Goal: Information Seeking & Learning: Find specific page/section

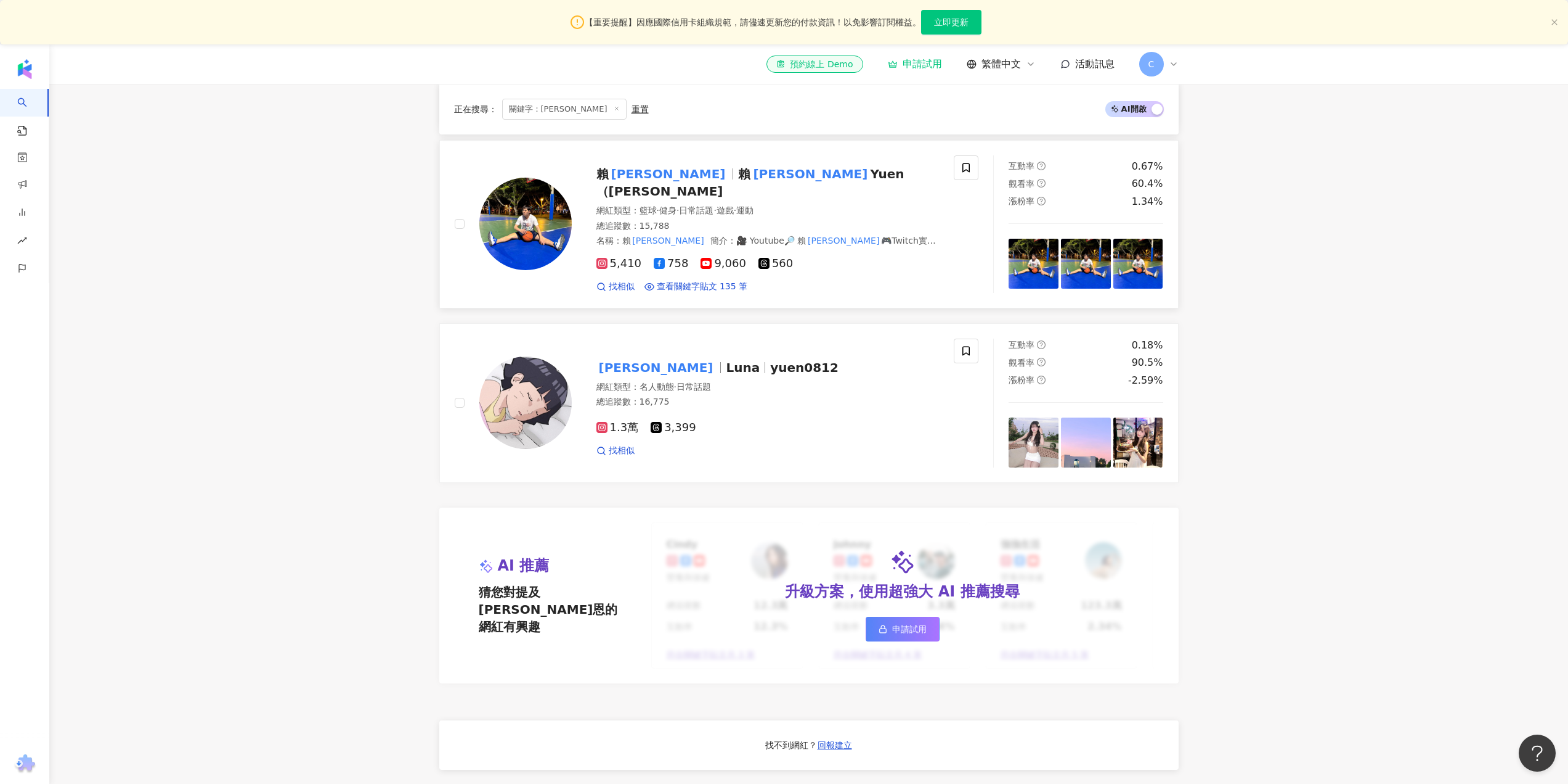
scroll to position [822, 0]
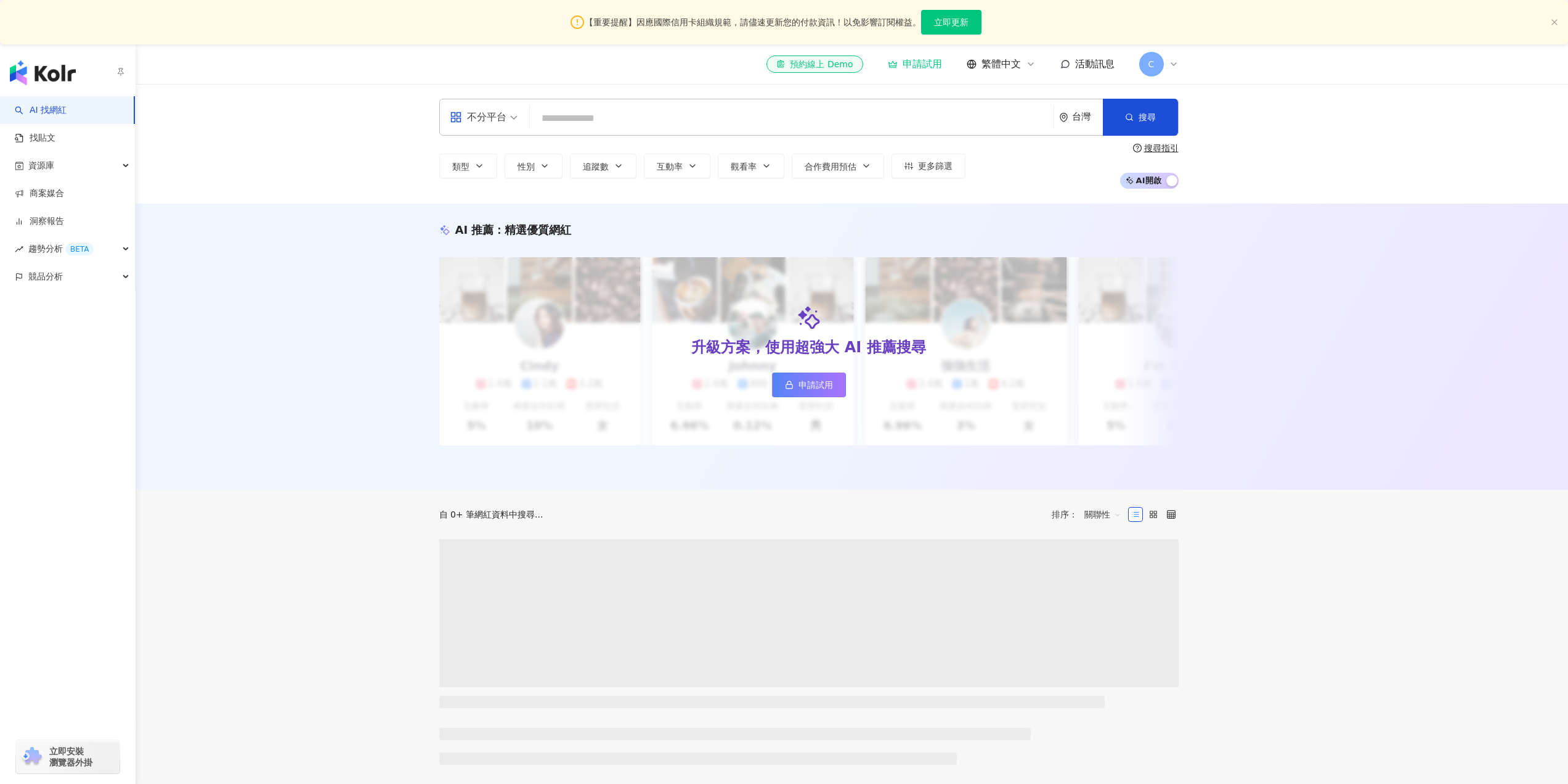
click at [24, 76] on img "button" at bounding box center [42, 72] width 66 height 25
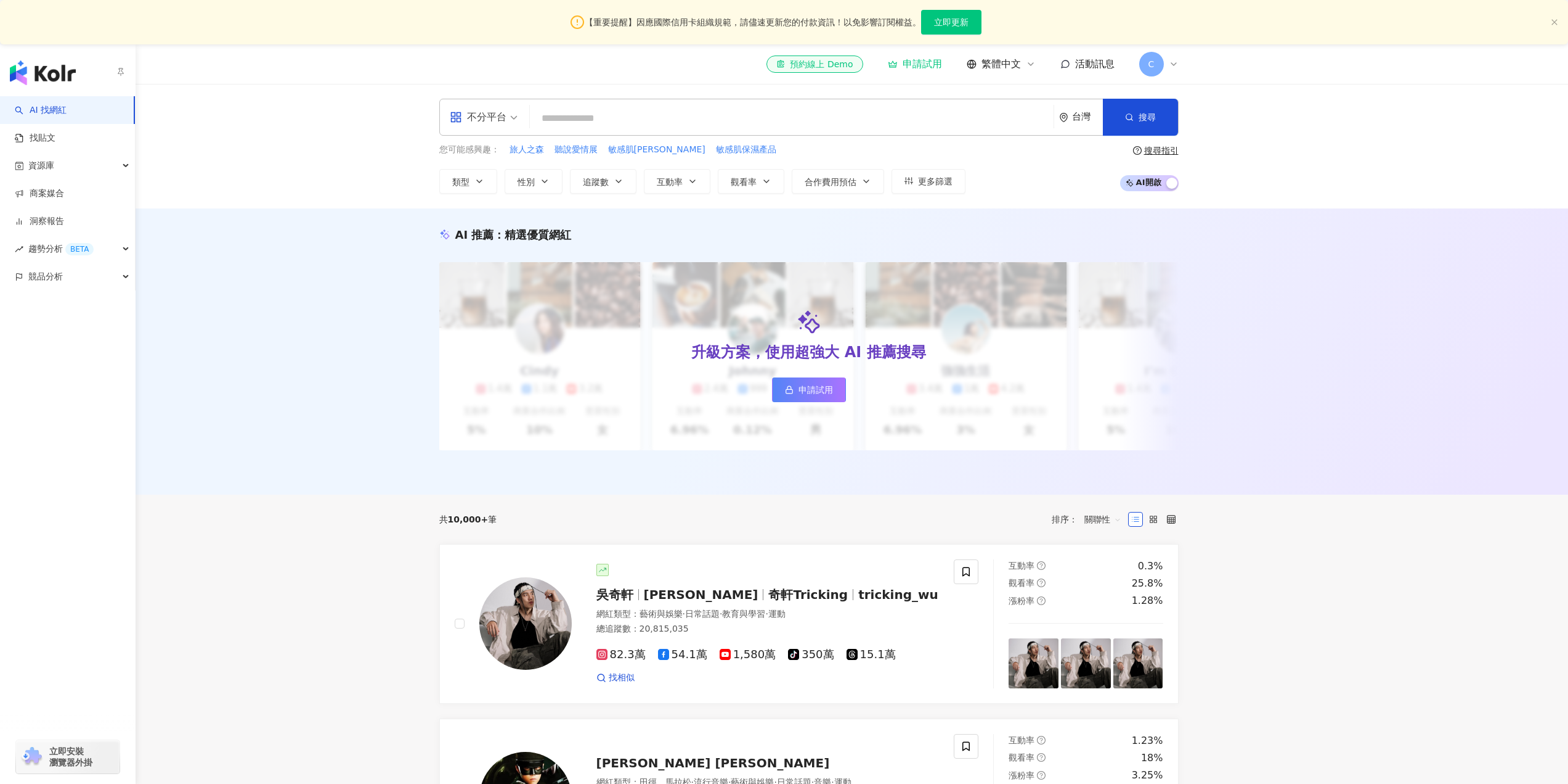
click at [36, 75] on img "button" at bounding box center [42, 72] width 66 height 25
click at [65, 75] on img "button" at bounding box center [42, 72] width 66 height 25
click at [51, 71] on img "button" at bounding box center [42, 72] width 66 height 25
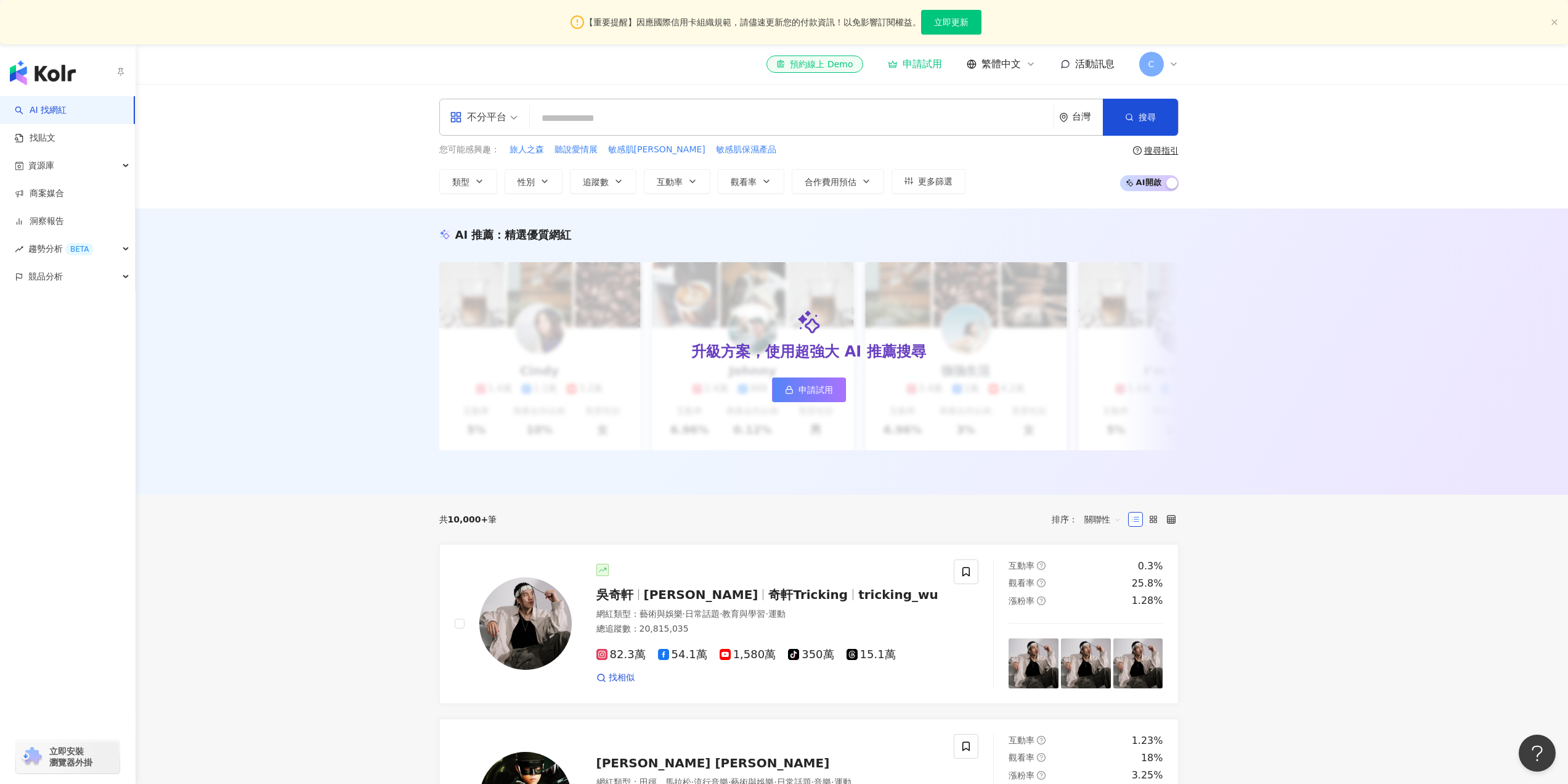
click at [51, 71] on img "button" at bounding box center [42, 72] width 66 height 25
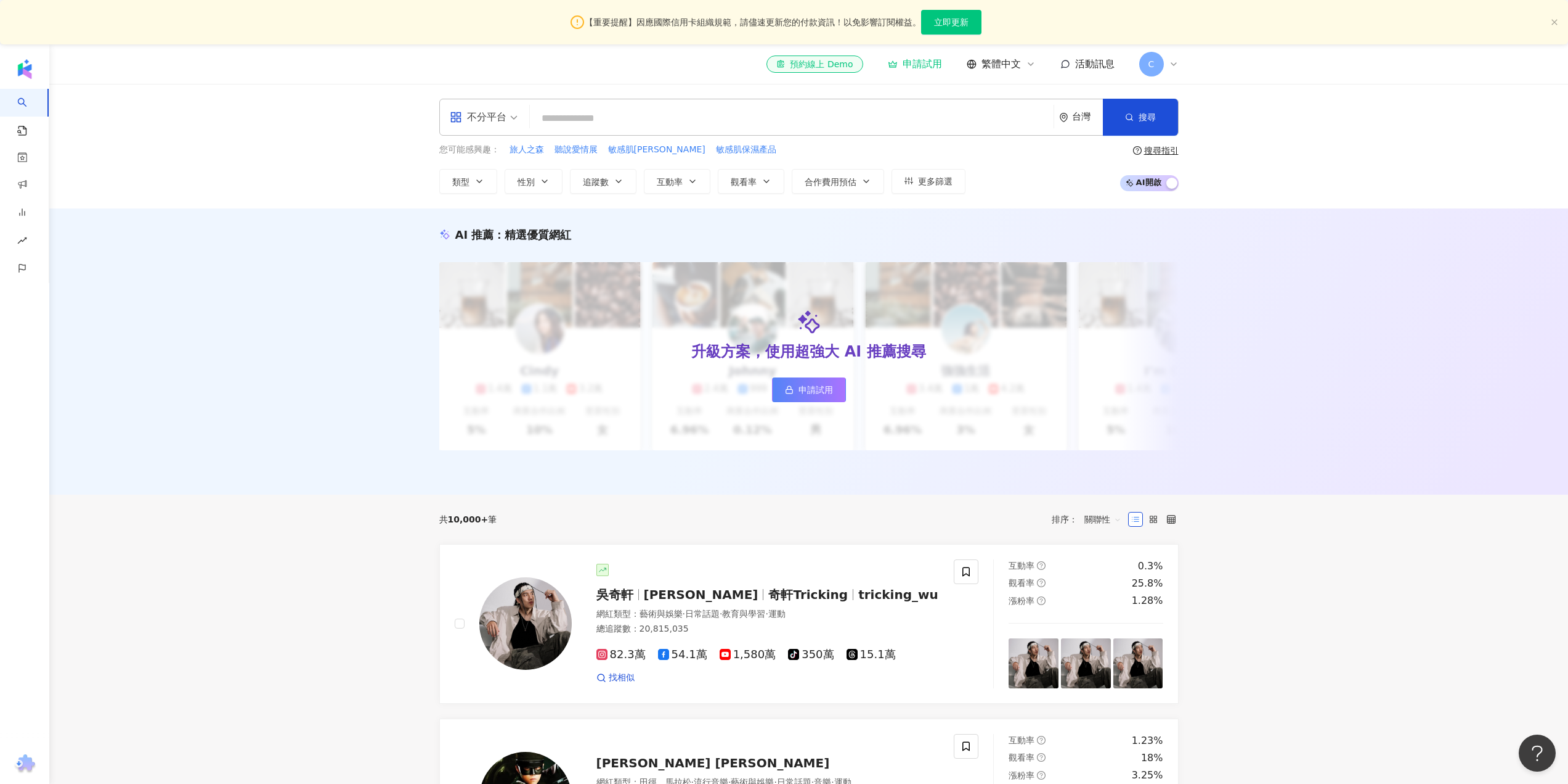
click at [597, 107] on input "search" at bounding box center [792, 118] width 514 height 23
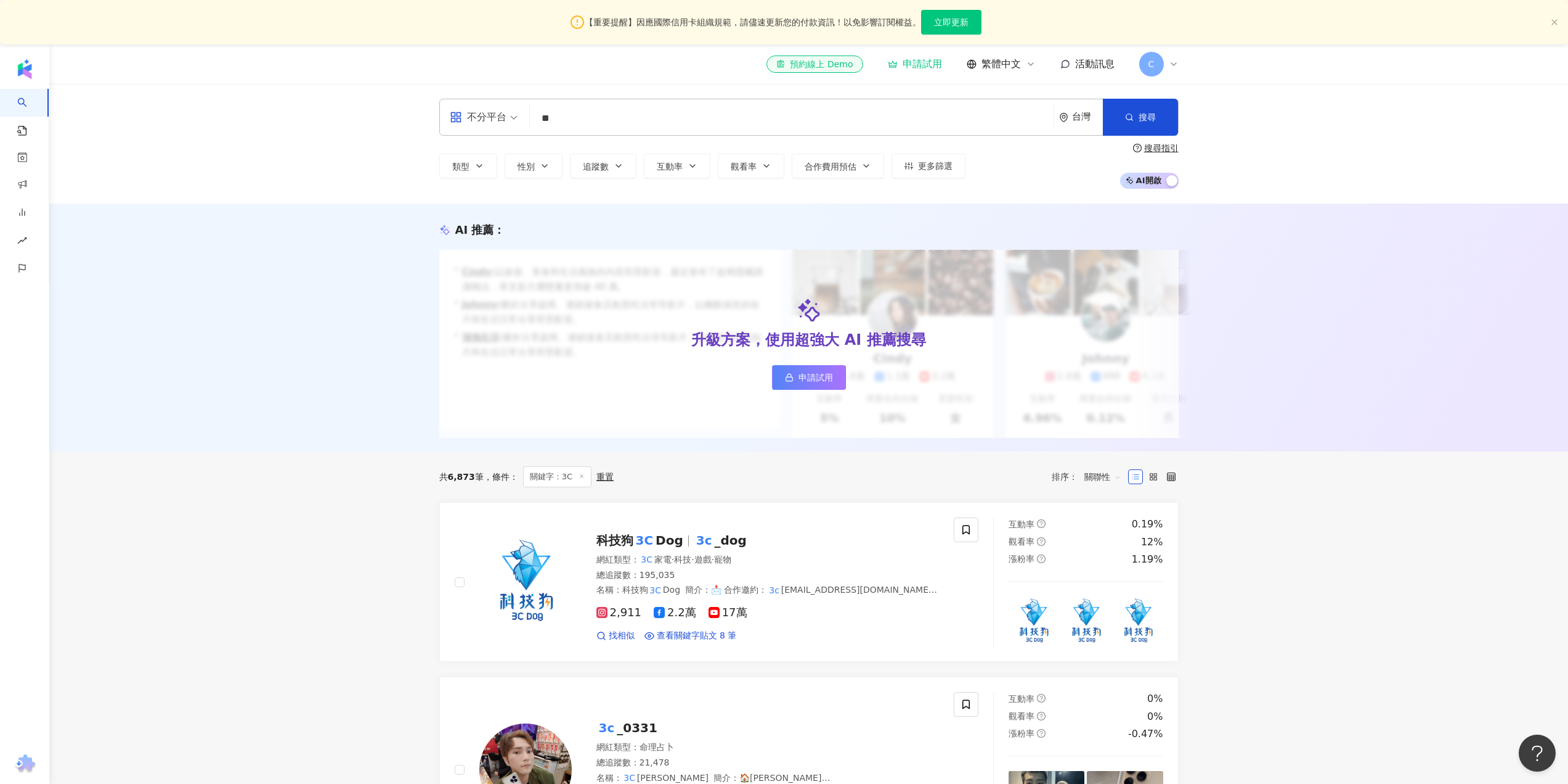
type input "**"
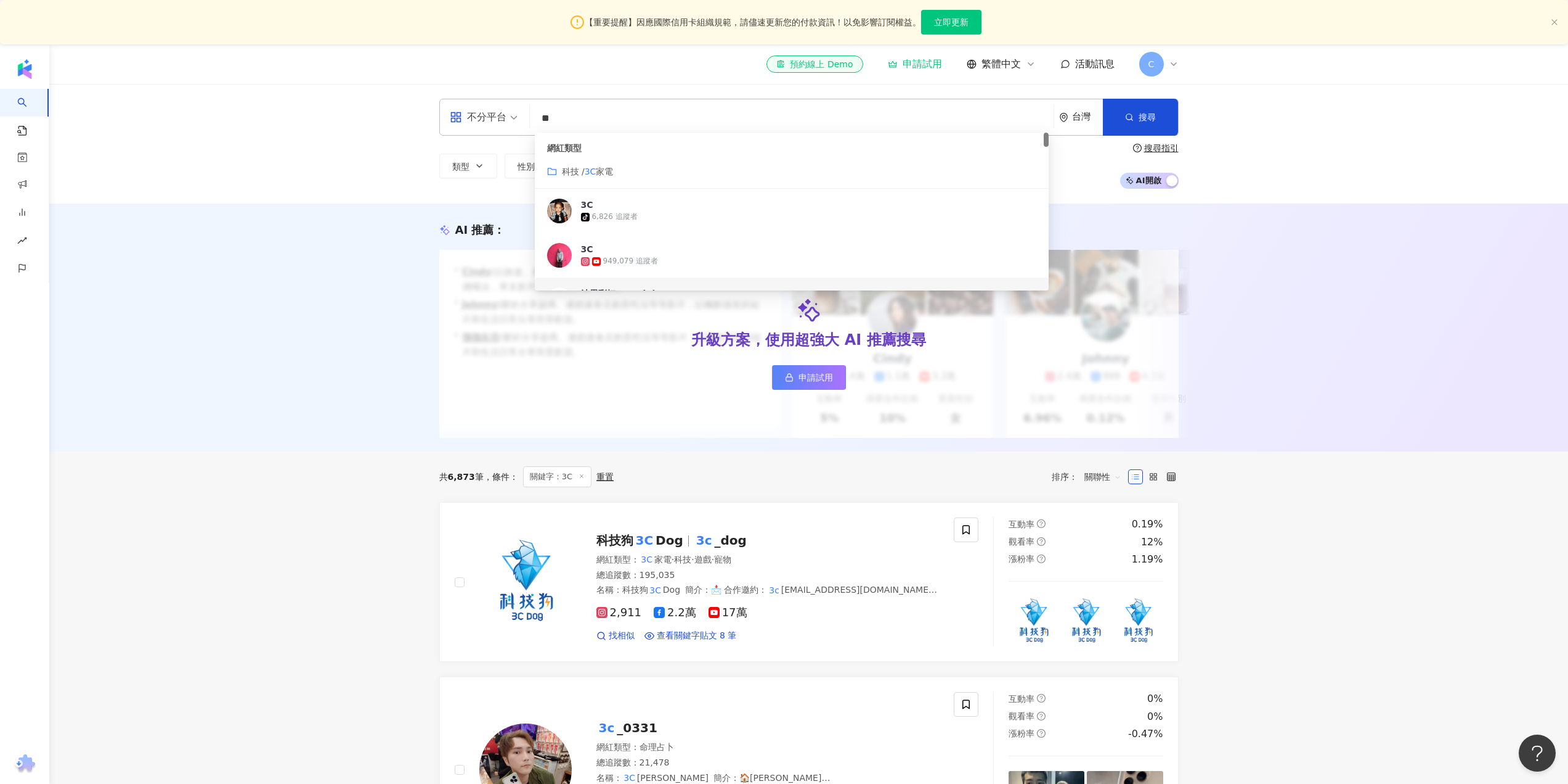
click at [288, 451] on div "AI 推薦 ： 升級方案，使用超強大 AI 推薦搜尋 申請試用 • Cindy : 以旅遊、美食和生活風格的內容而受歡迎，最近發布了超商隱藏調酒喝法，單支影片…" at bounding box center [809, 327] width 1519 height 248
